Goal: Transaction & Acquisition: Purchase product/service

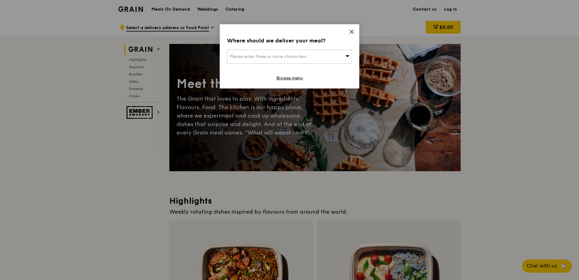
click at [313, 57] on div "Please enter three or more characters" at bounding box center [289, 57] width 125 height 14
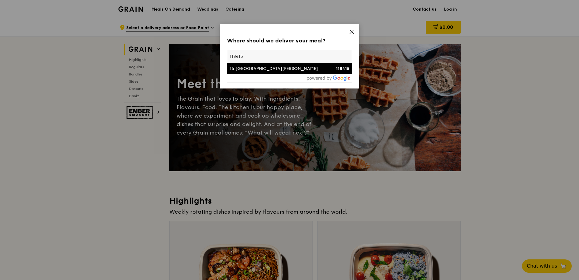
type input "118415"
click at [279, 70] on div "16 [GEOGRAPHIC_DATA][PERSON_NAME]" at bounding box center [275, 69] width 90 height 6
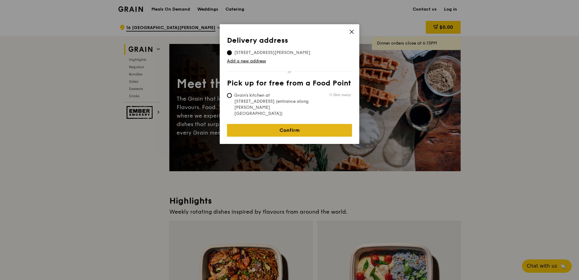
click at [285, 124] on link "Confirm" at bounding box center [289, 130] width 125 height 13
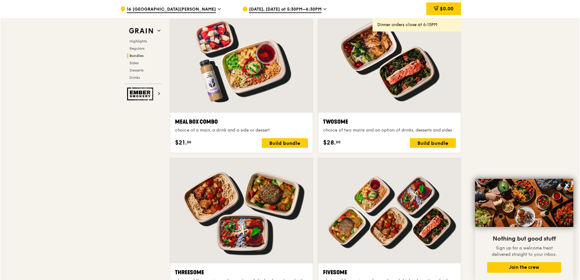
scroll to position [1093, 0]
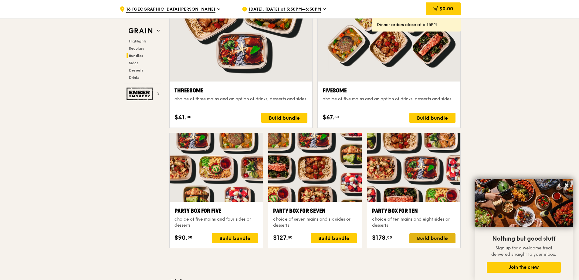
click at [426, 238] on div "Build bundle" at bounding box center [432, 239] width 46 height 10
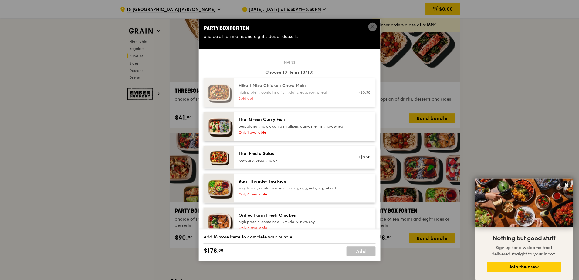
scroll to position [30, 0]
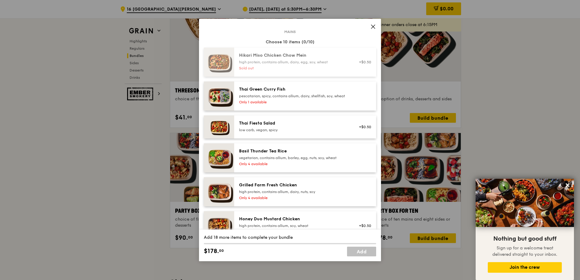
click at [372, 26] on icon at bounding box center [373, 26] width 5 height 5
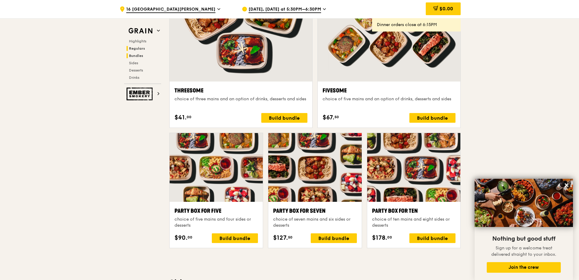
click at [143, 49] on span "Regulars" at bounding box center [137, 48] width 16 height 4
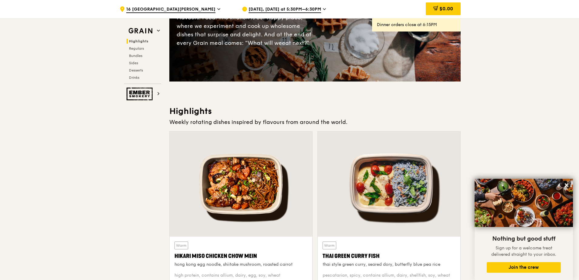
scroll to position [0, 0]
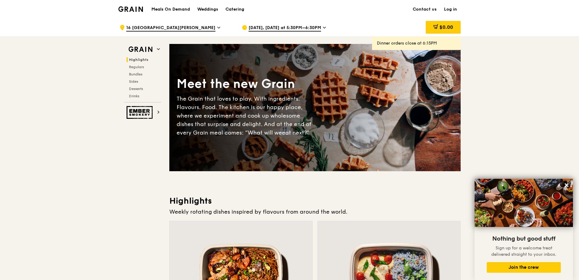
click at [317, 29] on span "[DATE], [DATE] at 5:30PM–6:30PM" at bounding box center [285, 28] width 73 height 7
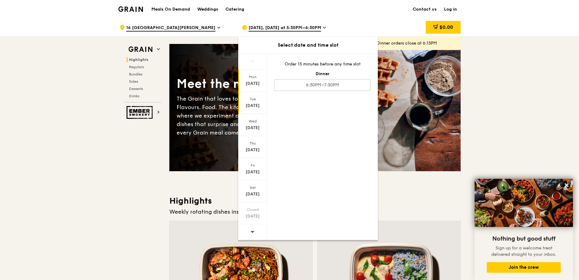
click at [257, 103] on div "[DATE]" at bounding box center [252, 106] width 27 height 6
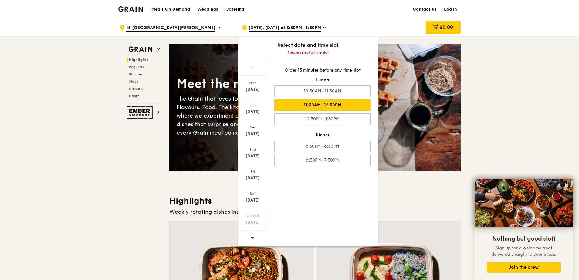
click at [328, 104] on div "11:30AM–12:30PM" at bounding box center [322, 106] width 96 height 12
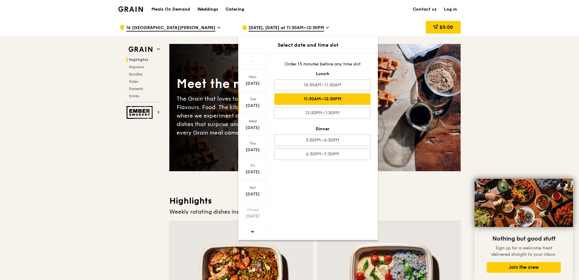
drag, startPoint x: 541, startPoint y: 103, endPoint x: 537, endPoint y: 103, distance: 3.4
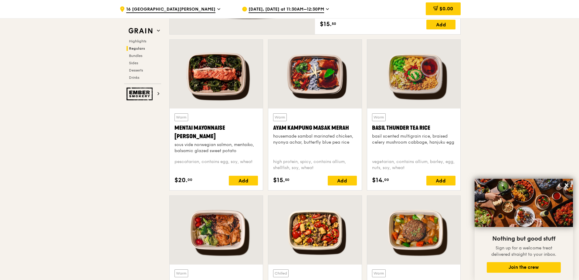
scroll to position [455, 0]
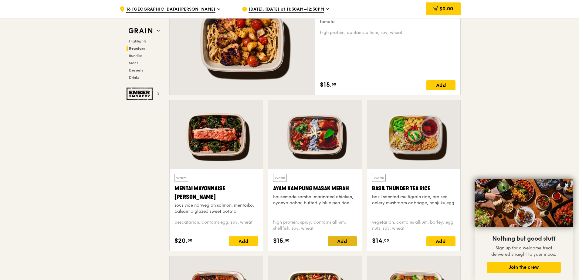
click at [343, 243] on div "Add" at bounding box center [342, 242] width 29 height 10
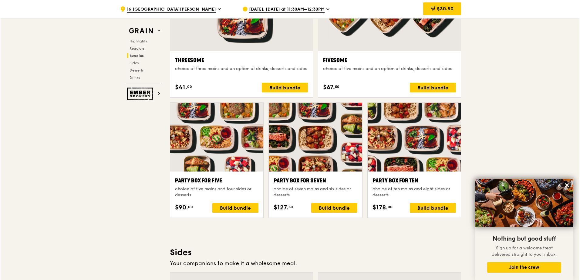
scroll to position [1153, 0]
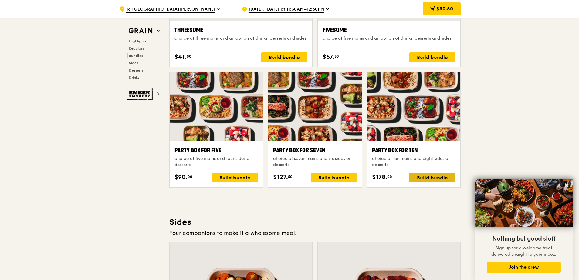
click at [419, 177] on div "Build bundle" at bounding box center [432, 178] width 46 height 10
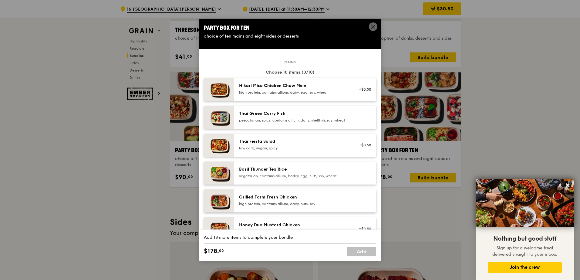
click at [286, 123] on div "pescatarian, spicy, contains allium, dairy, shellfish, soy, wheat" at bounding box center [293, 120] width 109 height 5
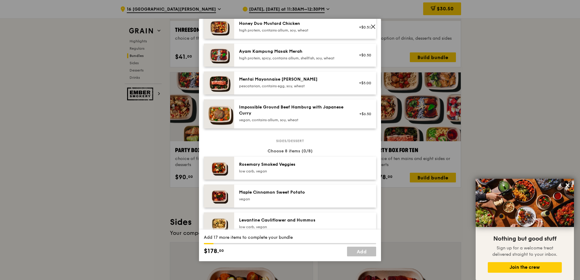
scroll to position [0, 0]
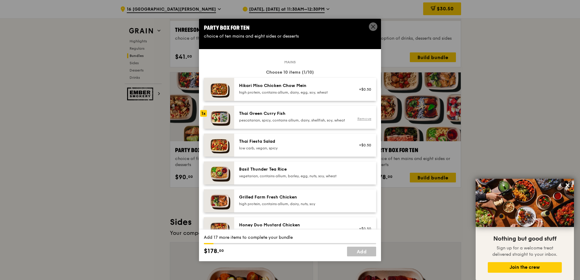
click at [358, 121] on link "Remove" at bounding box center [365, 119] width 14 height 4
click at [373, 22] on div "Party Box for Ten choice of ten mains and eight sides or desserts" at bounding box center [290, 31] width 182 height 25
click at [374, 27] on icon at bounding box center [374, 27] width 4 height 4
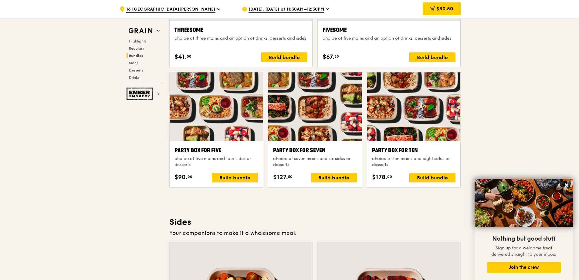
drag, startPoint x: 380, startPoint y: 178, endPoint x: 403, endPoint y: 174, distance: 23.2
click at [403, 174] on div "$178. 00 Build bundle" at bounding box center [413, 178] width 83 height 10
drag, startPoint x: 403, startPoint y: 174, endPoint x: 377, endPoint y: 192, distance: 31.1
click at [377, 192] on div "Party Box for Ten choice of ten mains and eight sides or desserts $178. 00 Buil…" at bounding box center [414, 132] width 99 height 121
click at [303, 111] on div at bounding box center [314, 107] width 93 height 69
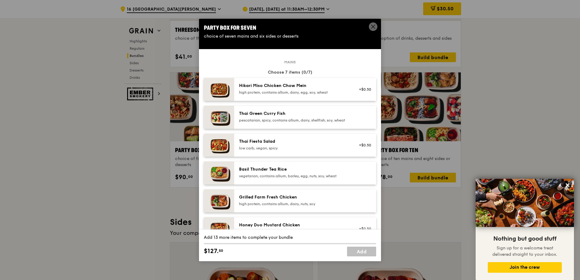
click at [373, 27] on icon at bounding box center [374, 27] width 4 height 4
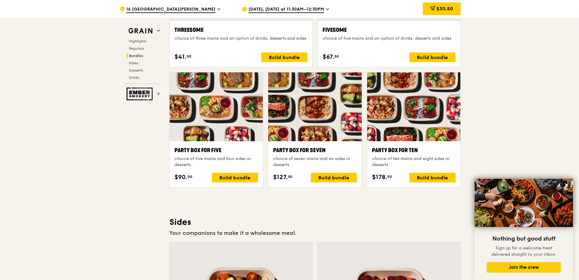
click at [394, 104] on div at bounding box center [413, 107] width 93 height 69
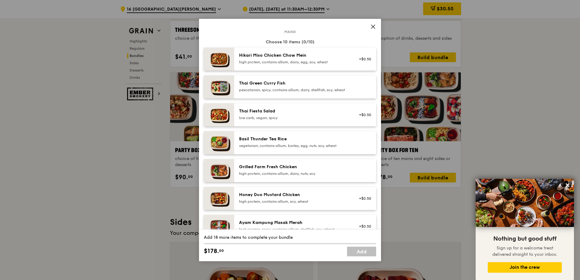
scroll to position [91, 0]
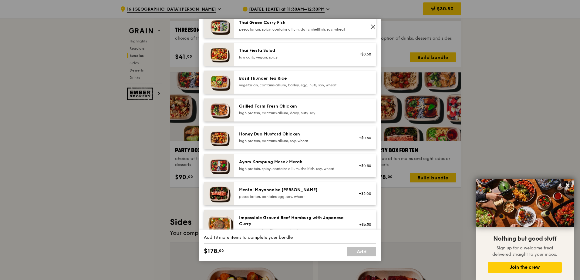
click at [258, 173] on div "Ayam Kampung Masak Merah high protein, spicy, contains allium, shellfish, soy, …" at bounding box center [294, 165] width 116 height 13
click at [269, 165] on div "Ayam Kampung Masak Merah" at bounding box center [293, 162] width 109 height 6
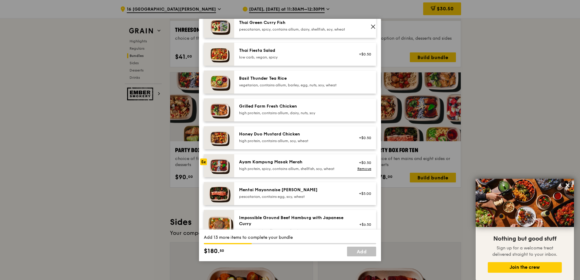
click at [276, 29] on div "pescatarian, spicy, contains allium, dairy, shellfish, soy, wheat" at bounding box center [293, 29] width 109 height 5
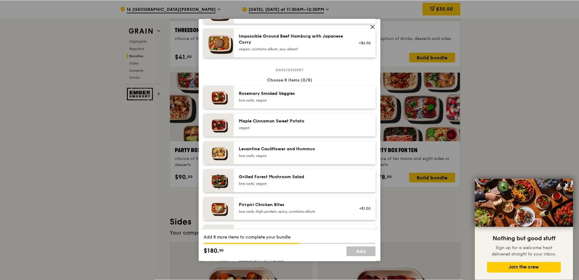
scroll to position [304, 0]
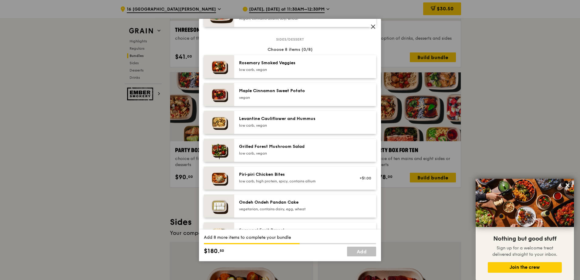
click at [371, 25] on icon at bounding box center [373, 26] width 5 height 5
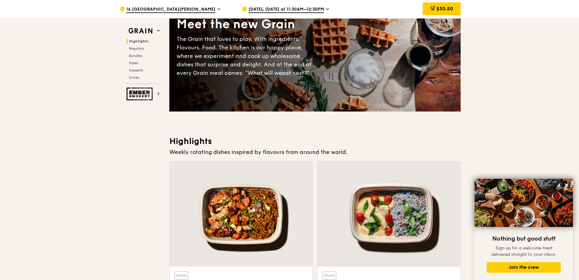
scroll to position [181, 0]
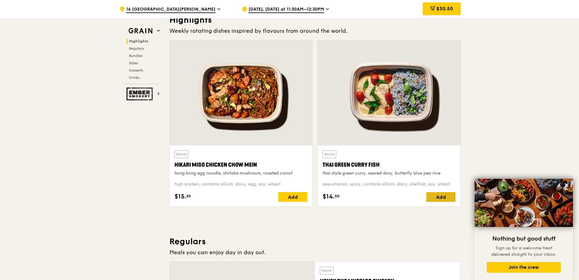
drag, startPoint x: 437, startPoint y: 192, endPoint x: 437, endPoint y: 196, distance: 4.0
click at [437, 193] on div "Warm Thai Green [PERSON_NAME] Fish thai style green [PERSON_NAME], seared dory,…" at bounding box center [389, 177] width 133 height 52
click at [436, 196] on div "Add" at bounding box center [440, 197] width 29 height 10
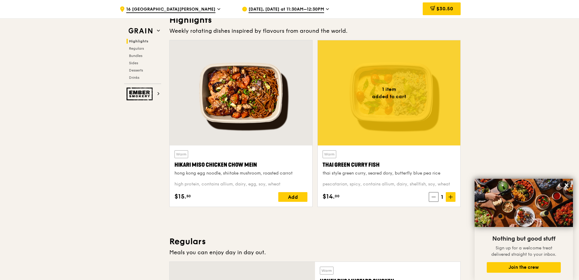
click at [436, 196] on div "1" at bounding box center [442, 197] width 27 height 10
drag, startPoint x: 436, startPoint y: 196, endPoint x: 450, endPoint y: 195, distance: 13.1
click at [450, 195] on span at bounding box center [451, 197] width 10 height 10
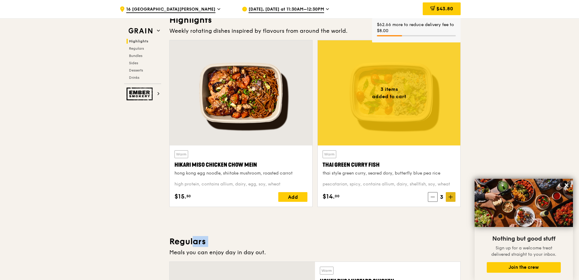
click at [450, 194] on span at bounding box center [451, 197] width 10 height 10
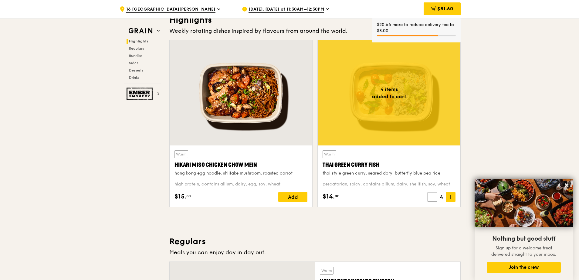
drag, startPoint x: 450, startPoint y: 194, endPoint x: 502, endPoint y: 123, distance: 88.0
click at [451, 195] on icon at bounding box center [451, 197] width 4 height 4
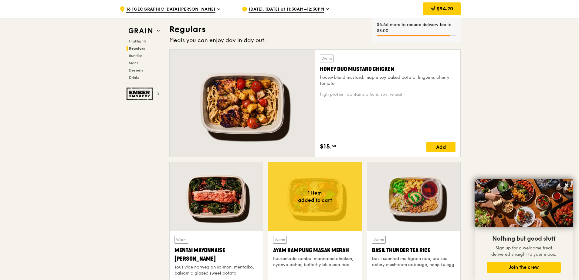
scroll to position [545, 0]
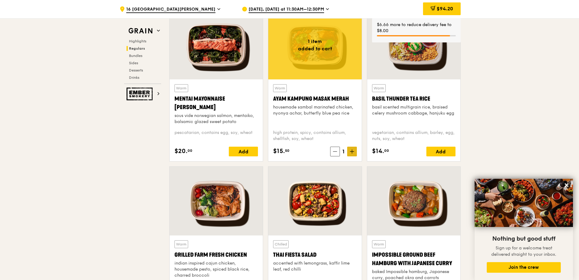
click at [352, 152] on icon at bounding box center [352, 152] width 4 height 0
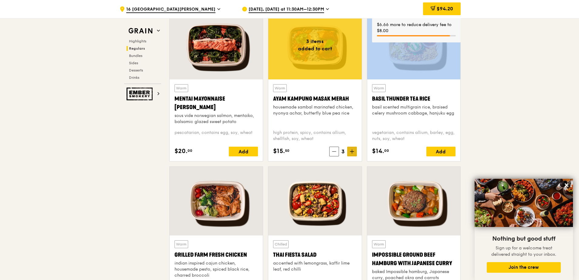
click at [352, 152] on icon at bounding box center [352, 152] width 4 height 0
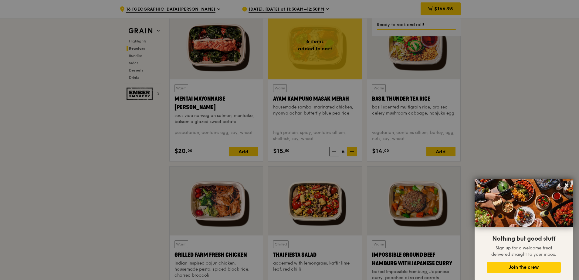
drag, startPoint x: 352, startPoint y: 152, endPoint x: 335, endPoint y: 151, distance: 17.0
click at [335, 151] on div at bounding box center [289, 140] width 579 height 280
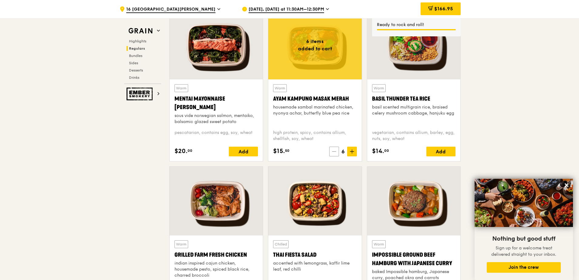
click at [335, 151] on icon at bounding box center [334, 152] width 4 height 4
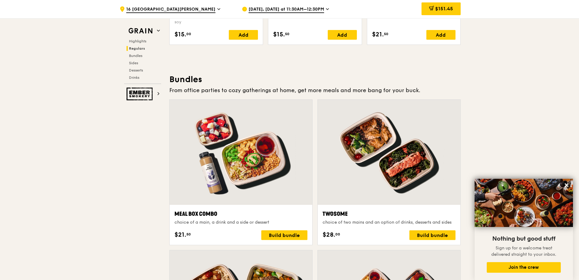
scroll to position [849, 0]
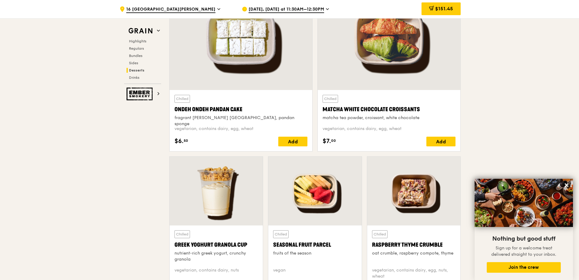
scroll to position [1699, 0]
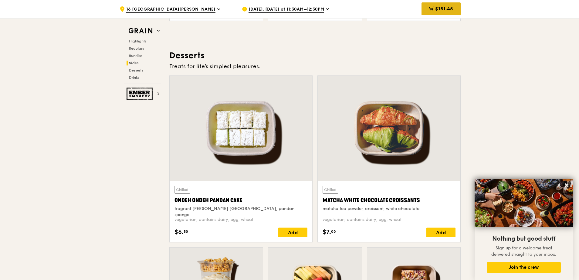
click at [456, 6] on div "$151.45" at bounding box center [441, 8] width 39 height 13
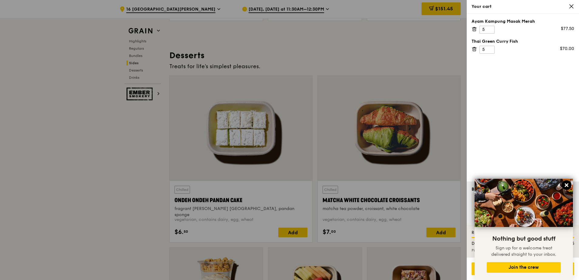
click at [567, 184] on icon at bounding box center [566, 185] width 5 height 5
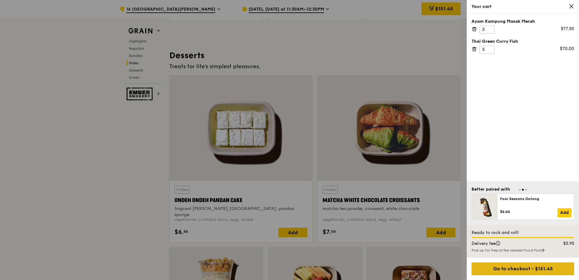
click at [496, 266] on div "Go to checkout - $151.45" at bounding box center [523, 269] width 103 height 13
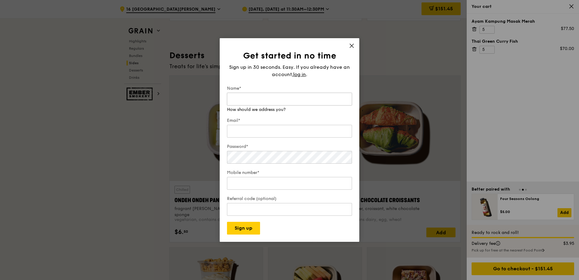
click at [253, 99] on input "Name*" at bounding box center [289, 99] width 125 height 13
type input "K"
type input "[PERSON_NAME]"
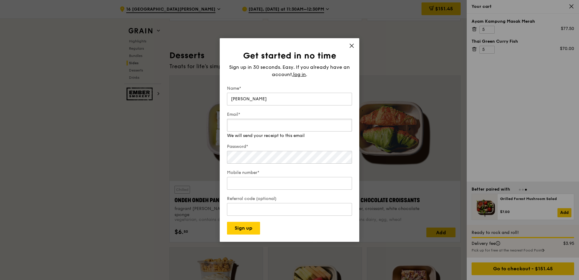
click at [284, 130] on input "Email*" at bounding box center [289, 125] width 125 height 13
type input "[EMAIL_ADDRESS][DOMAIN_NAME]"
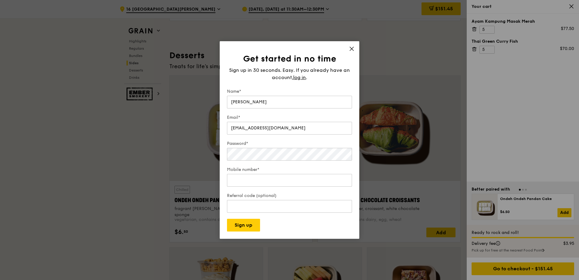
click at [354, 46] on div "Get started in no time Sign up in 30 seconds. Easy. If you already have an acco…" at bounding box center [290, 140] width 140 height 198
click at [353, 50] on icon at bounding box center [352, 49] width 4 height 4
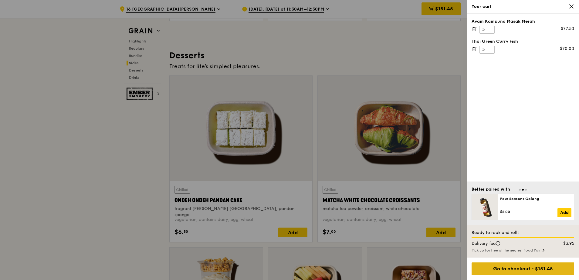
click at [486, 264] on div "Go to checkout - $151.45" at bounding box center [523, 269] width 103 height 13
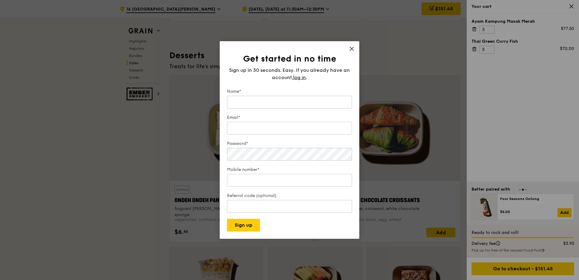
click at [352, 45] on div "Get started in no time Sign up in 30 seconds. Easy. If you already have an acco…" at bounding box center [290, 140] width 140 height 198
click at [352, 48] on icon at bounding box center [352, 49] width 4 height 4
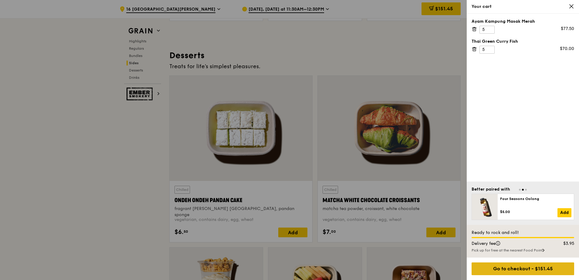
click at [518, 270] on div "Go to checkout - $151.45" at bounding box center [523, 269] width 103 height 13
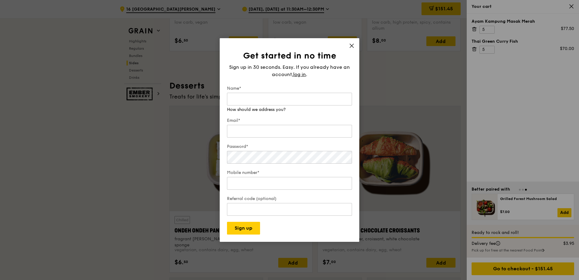
scroll to position [1638, 0]
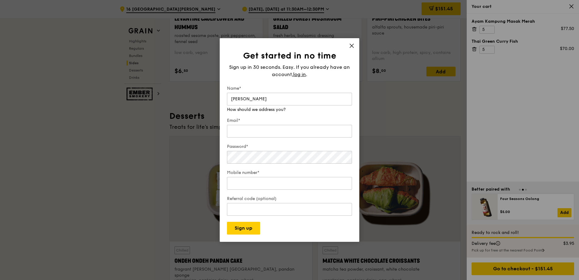
type input "[PERSON_NAME]"
click at [253, 127] on input "liangzx" at bounding box center [289, 125] width 125 height 13
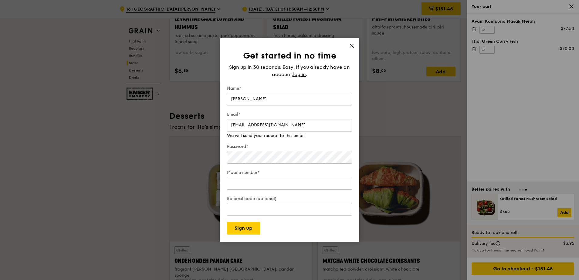
type input "[EMAIL_ADDRESS][DOMAIN_NAME]"
click at [288, 161] on div "Password*" at bounding box center [289, 154] width 125 height 21
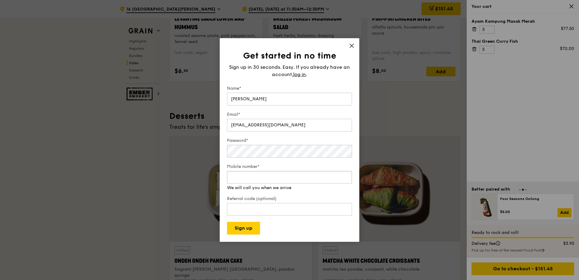
click at [312, 182] on input "Mobile number*" at bounding box center [289, 177] width 125 height 13
type input "81593821"
click at [239, 231] on button "Sign up" at bounding box center [243, 228] width 33 height 13
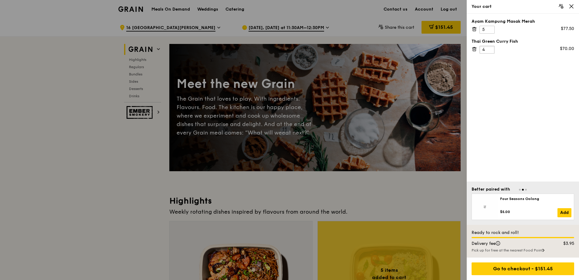
click at [490, 50] on input "4" at bounding box center [487, 50] width 15 height 8
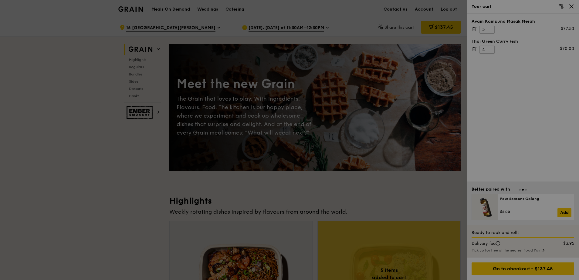
click at [490, 50] on div at bounding box center [289, 140] width 579 height 280
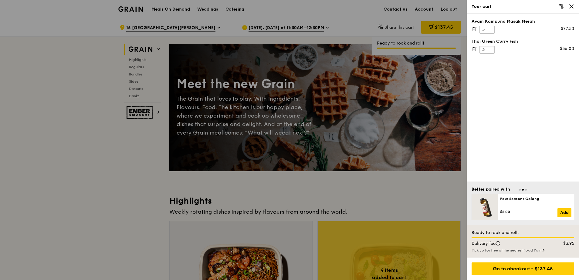
click at [490, 50] on input "3" at bounding box center [487, 50] width 15 height 8
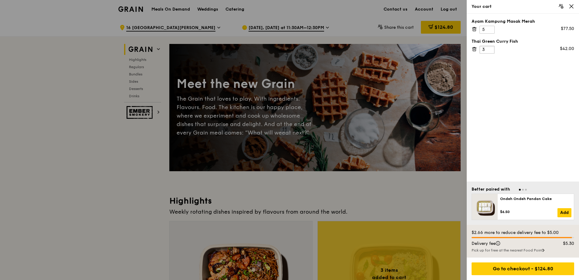
drag, startPoint x: 485, startPoint y: 49, endPoint x: 479, endPoint y: 49, distance: 6.1
click at [479, 49] on div "Thai Green Curry Fish 3 $42.00" at bounding box center [523, 46] width 103 height 15
type input "5"
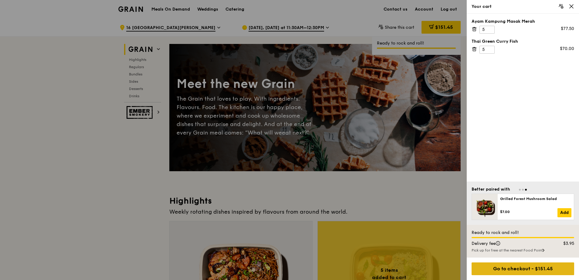
click at [538, 270] on div "Go to checkout - $151.45" at bounding box center [523, 269] width 103 height 13
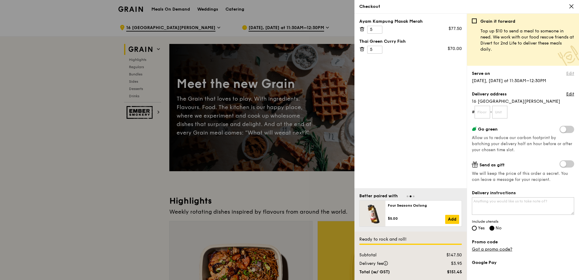
click at [568, 72] on link "Edit" at bounding box center [570, 74] width 8 height 6
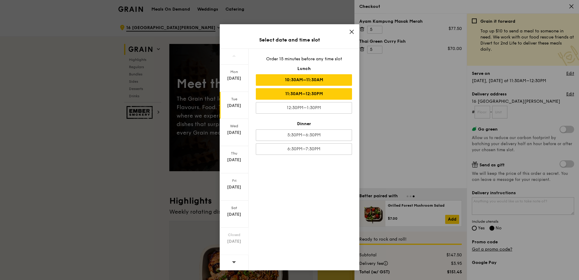
click at [319, 81] on div "10:30AM–11:30AM" at bounding box center [304, 80] width 96 height 12
click at [318, 95] on div "11:30AM–12:30PM" at bounding box center [304, 94] width 96 height 12
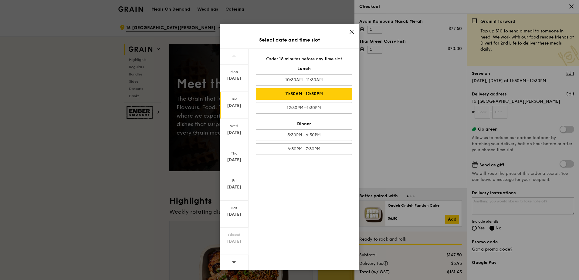
click at [352, 32] on icon at bounding box center [352, 32] width 4 height 4
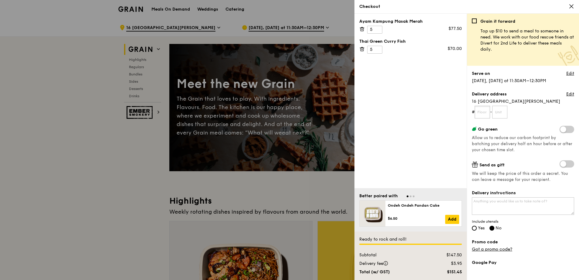
click at [479, 109] on input "text" at bounding box center [482, 112] width 15 height 13
type input "01"
click at [560, 129] on span at bounding box center [567, 129] width 15 height 7
click at [561, 130] on input "checkbox" at bounding box center [561, 130] width 0 height 0
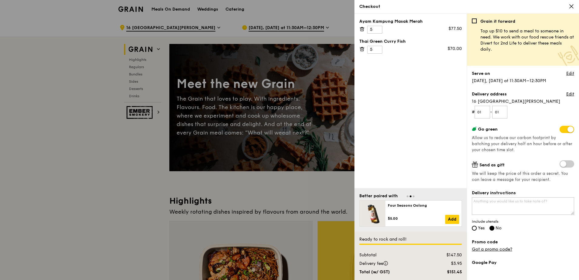
click at [560, 129] on span at bounding box center [567, 129] width 15 height 7
click at [561, 130] on input "checkbox" at bounding box center [561, 130] width 0 height 0
click at [566, 74] on link "Edit" at bounding box center [570, 74] width 8 height 6
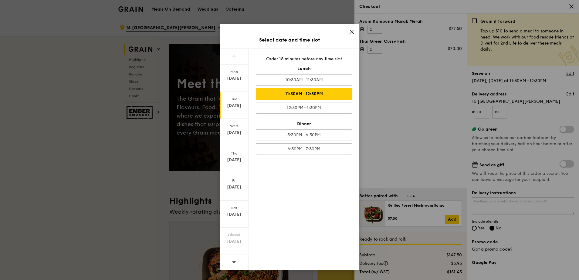
click at [353, 31] on icon at bounding box center [352, 32] width 4 height 4
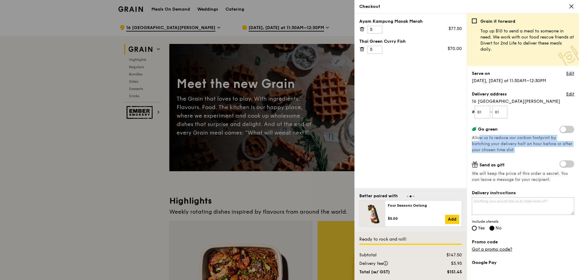
drag, startPoint x: 479, startPoint y: 136, endPoint x: 557, endPoint y: 148, distance: 79.0
click at [557, 148] on div "Go green Allow us to reduce our carbon footprint by batching your delivery half…" at bounding box center [523, 139] width 102 height 27
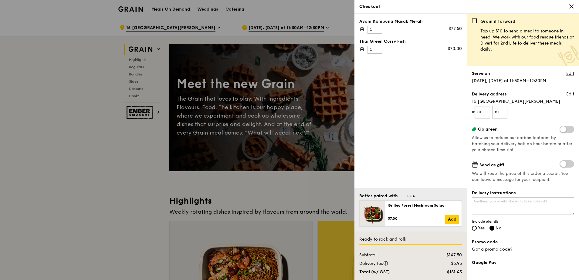
click at [490, 118] on input "01" at bounding box center [482, 112] width 15 height 13
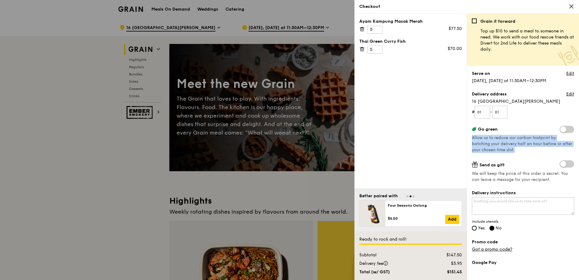
drag, startPoint x: 473, startPoint y: 139, endPoint x: 532, endPoint y: 148, distance: 59.7
click at [532, 148] on div "Go green Allow us to reduce our carbon footprint by batching your delivery half…" at bounding box center [523, 139] width 102 height 27
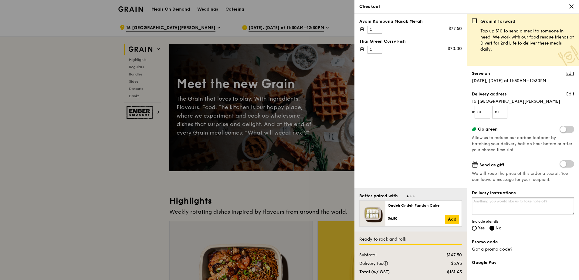
click at [543, 209] on textarea "Delivery instructions" at bounding box center [523, 207] width 102 height 18
type textarea "Please aim to deliver before 12PM. As this is a working lunch and it is schedul…"
click at [480, 227] on span "Yes" at bounding box center [481, 228] width 7 height 5
click at [477, 227] on input "Yes" at bounding box center [474, 228] width 5 height 5
radio input "true"
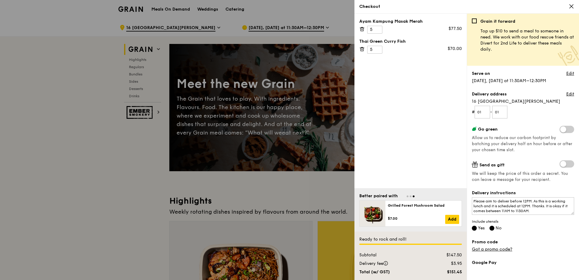
radio input "false"
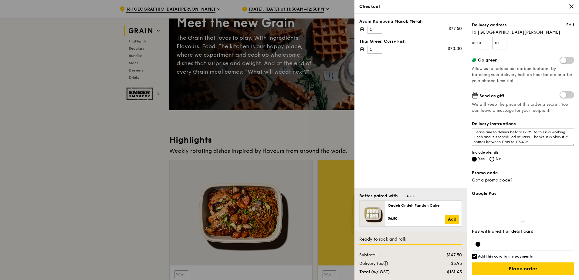
scroll to position [91, 0]
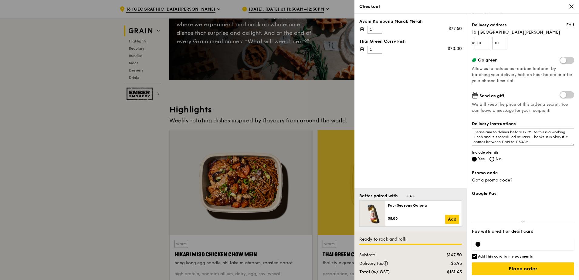
click at [408, 197] on span "Go to slide 1" at bounding box center [408, 197] width 2 height 2
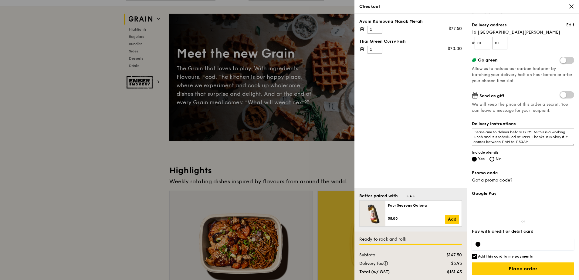
scroll to position [0, 0]
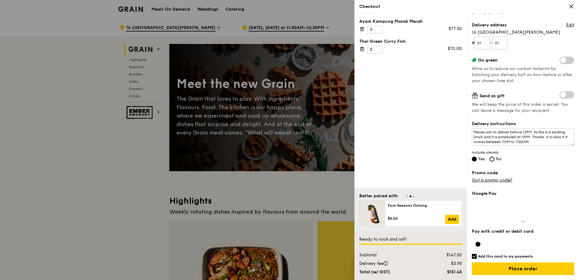
click at [475, 256] on input "Add this card to my payments" at bounding box center [474, 256] width 5 height 5
checkbox input "false"
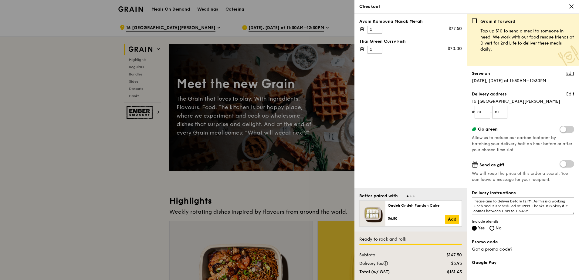
scroll to position [61, 0]
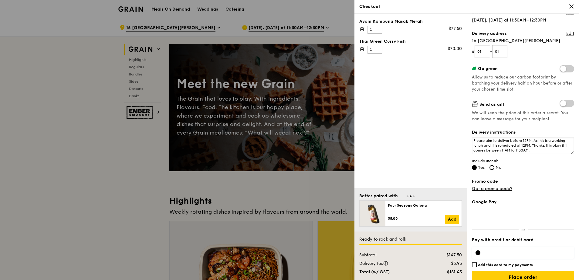
click at [539, 152] on textarea "Please aim to deliver before 12PM. As this is a working lunch and it is schedul…" at bounding box center [523, 146] width 102 height 18
click at [503, 151] on textarea "Please aim to deliver before 12PM. As this is a working lunch and it is schedul…" at bounding box center [523, 146] width 102 height 18
click at [502, 151] on textarea "Please aim to deliver before 12PM. As this is a working lunch and it is schedul…" at bounding box center [523, 146] width 102 height 18
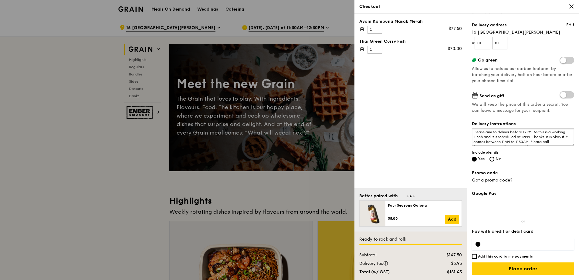
scroll to position [30, 0]
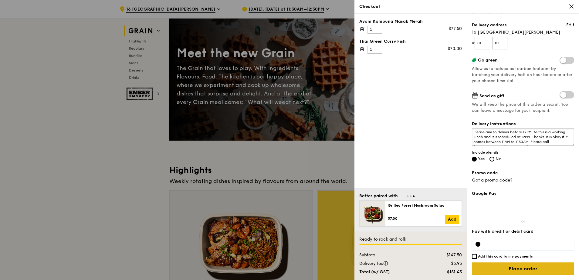
type textarea "Please aim to deliver before 12PM. As this is a working lunch and it is schedul…"
click at [514, 269] on input "Place order" at bounding box center [523, 269] width 102 height 13
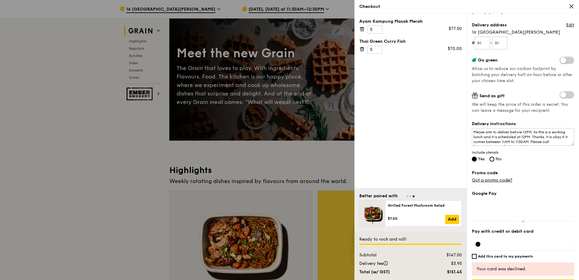
scroll to position [86, 0]
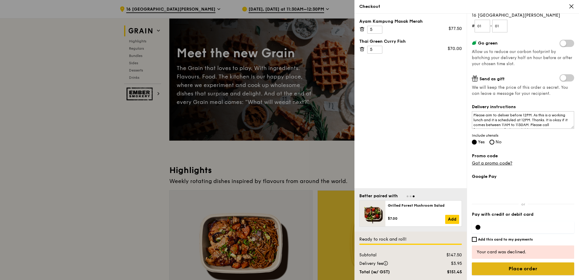
click at [511, 270] on input "Place order" at bounding box center [523, 269] width 102 height 13
click at [518, 266] on input "Place order" at bounding box center [523, 269] width 102 height 13
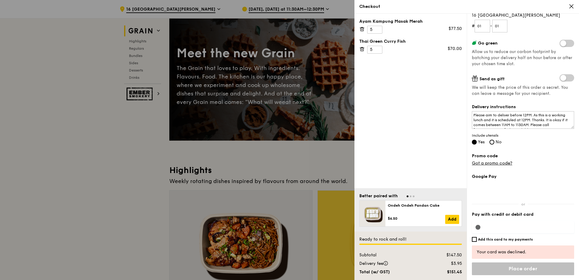
scroll to position [69, 0]
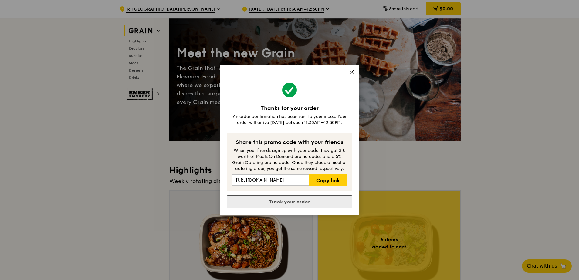
click at [303, 202] on link "Track your order" at bounding box center [289, 202] width 125 height 13
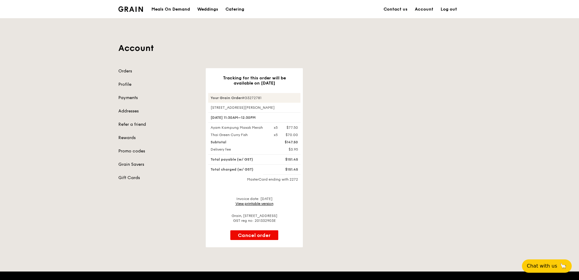
click at [258, 205] on link "View printable version" at bounding box center [255, 204] width 38 height 4
click at [122, 72] on link "Orders" at bounding box center [158, 71] width 80 height 6
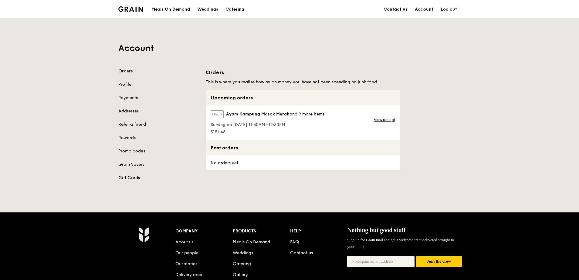
drag, startPoint x: 128, startPoint y: 94, endPoint x: 128, endPoint y: 90, distance: 4.2
click at [128, 94] on div "Orders Profile Payments Addresses Refer a friend Rewards Promo codes Grain Save…" at bounding box center [158, 124] width 80 height 113
click at [125, 85] on link "Profile" at bounding box center [158, 85] width 80 height 6
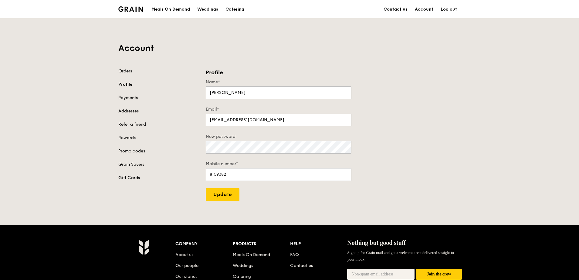
click at [126, 97] on link "Payments" at bounding box center [158, 98] width 80 height 6
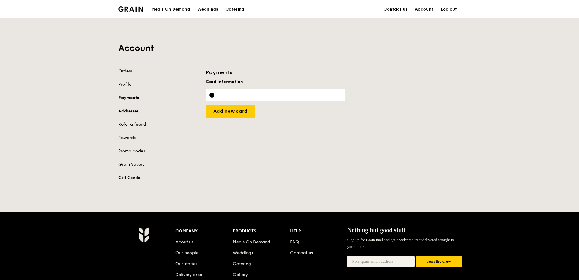
click at [127, 111] on link "Addresses" at bounding box center [158, 111] width 80 height 6
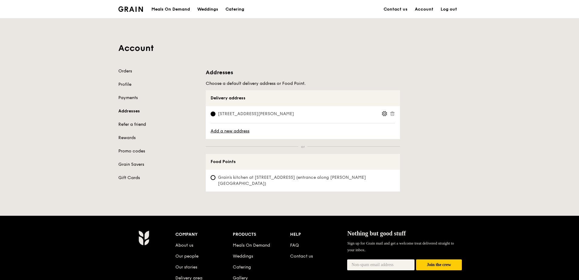
click at [129, 126] on link "Refer a friend" at bounding box center [158, 125] width 80 height 6
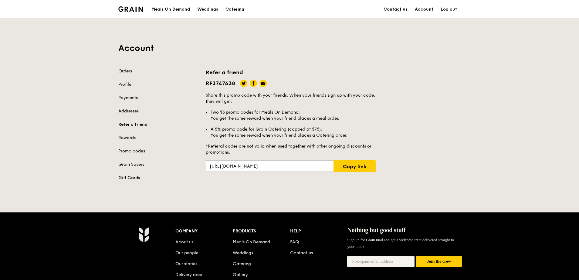
click at [128, 138] on link "Rewards" at bounding box center [158, 138] width 80 height 6
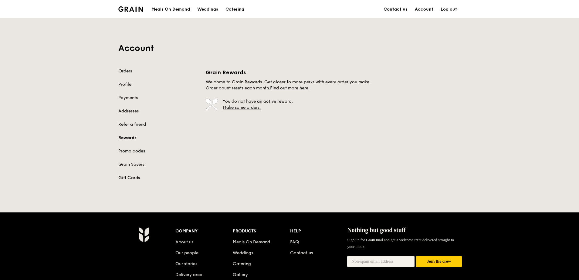
click at [125, 152] on link "Promo codes" at bounding box center [158, 151] width 80 height 6
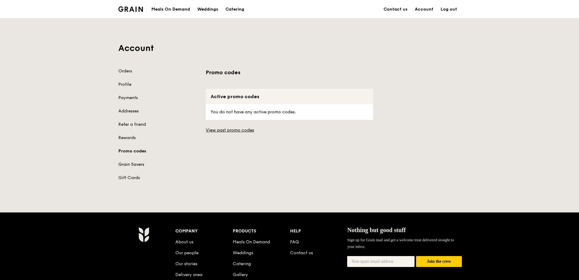
click at [129, 162] on link "Grain Savers" at bounding box center [158, 165] width 80 height 6
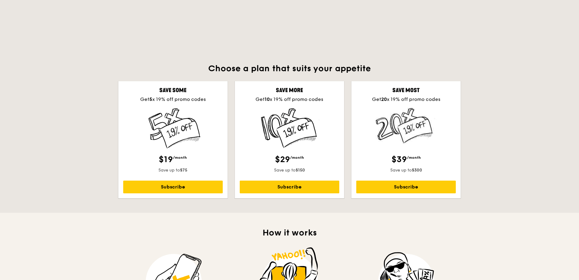
scroll to position [152, 0]
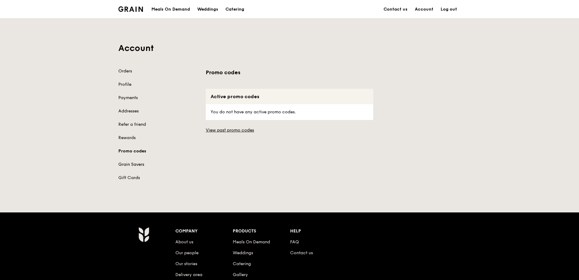
click at [131, 166] on link "Grain Savers" at bounding box center [158, 165] width 80 height 6
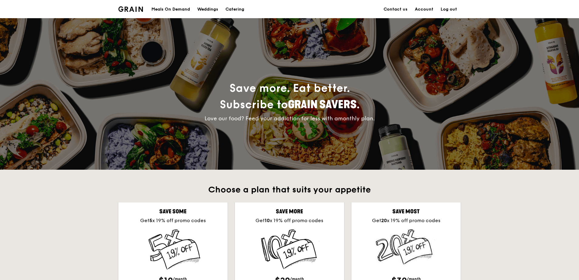
scroll to position [61, 0]
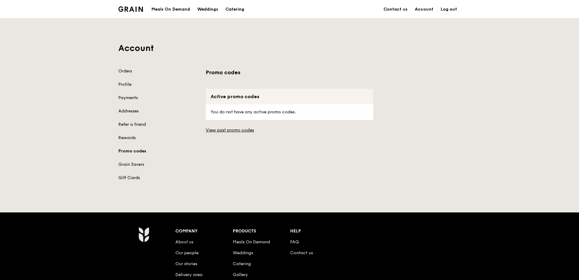
click at [131, 178] on link "Gift Cards" at bounding box center [158, 178] width 80 height 6
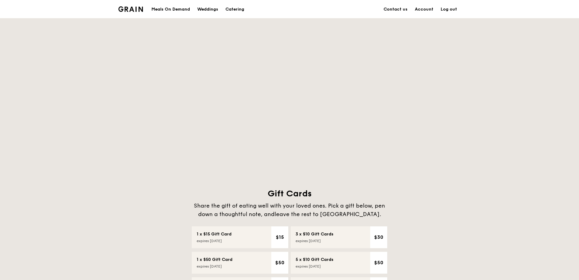
scroll to position [61, 0]
